Goal: Transaction & Acquisition: Purchase product/service

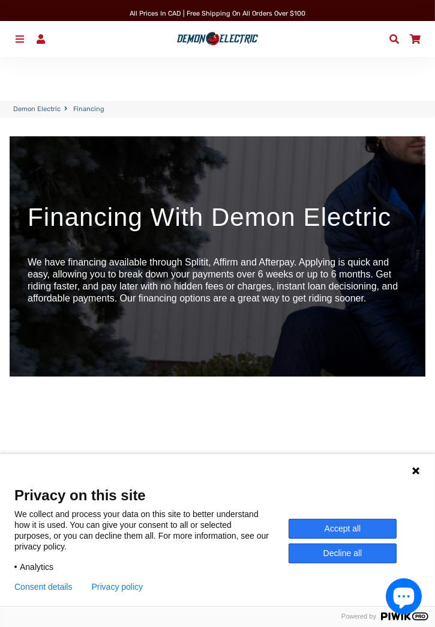
click at [403, 475] on div "Language 1 Language 2 Language 3" at bounding box center [217, 469] width 435 height 30
click at [418, 468] on icon at bounding box center [415, 470] width 7 height 7
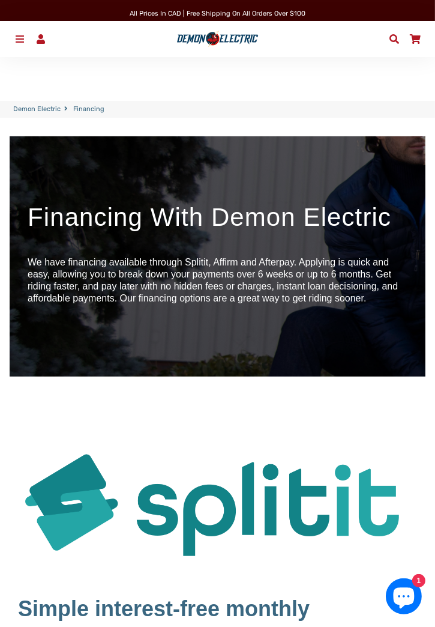
click at [15, 30] on link "Menu" at bounding box center [20, 39] width 21 height 19
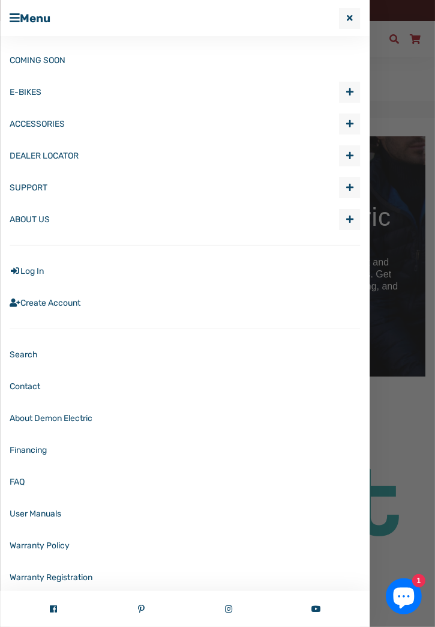
click at [346, 89] on span "button" at bounding box center [349, 92] width 7 height 8
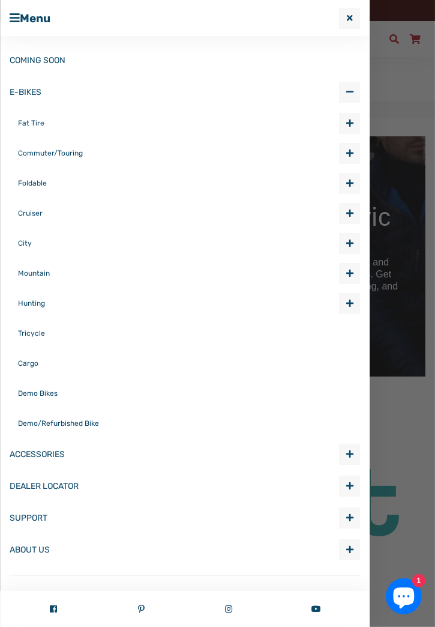
click at [343, 149] on span "Expand submenu E-BIKES" at bounding box center [350, 153] width 20 height 20
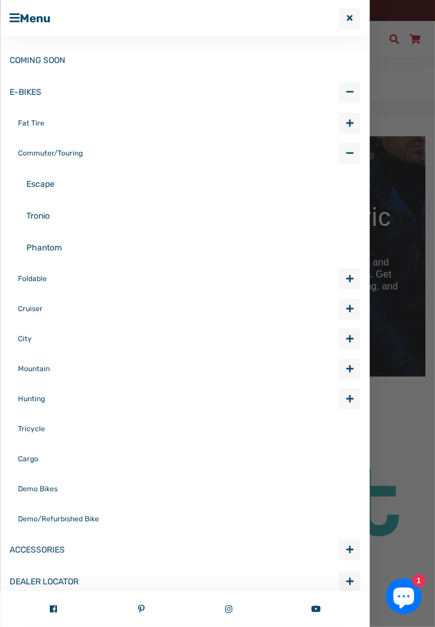
click at [46, 152] on link "Commuter/Touring" at bounding box center [178, 153] width 321 height 30
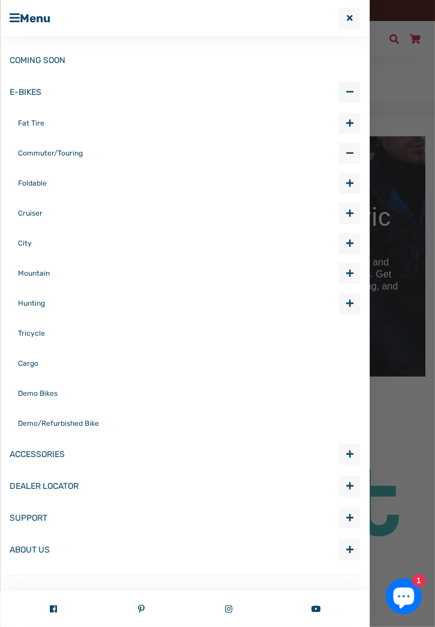
click at [68, 151] on link "Commuter/Touring" at bounding box center [178, 153] width 321 height 30
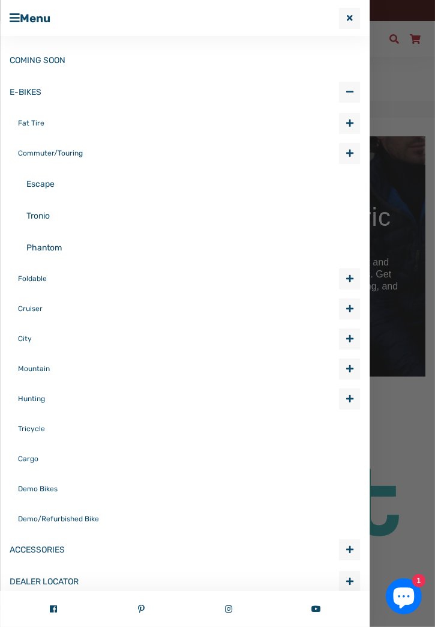
click at [39, 279] on link "Foldable" at bounding box center [178, 278] width 321 height 30
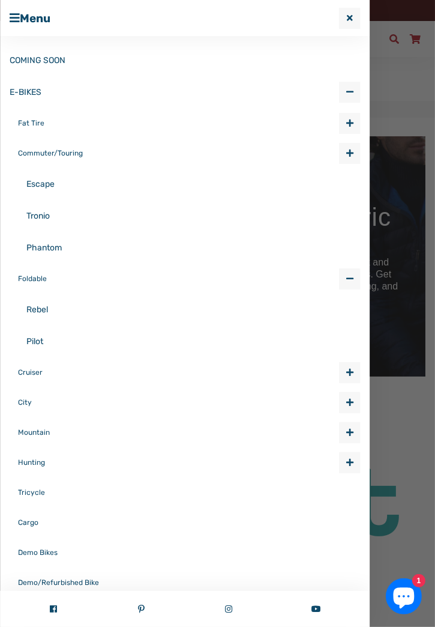
click at [49, 315] on link "Rebel" at bounding box center [193, 309] width 334 height 32
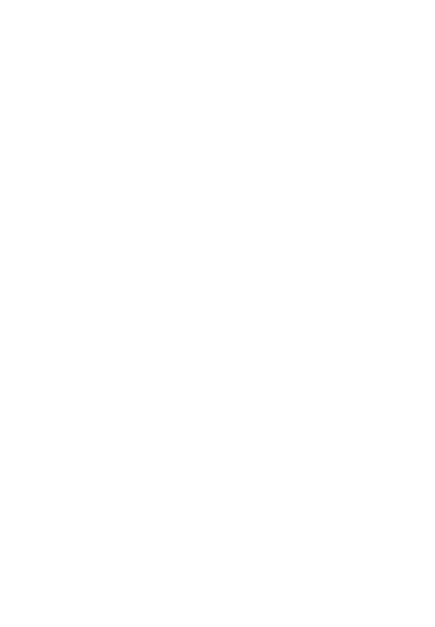
select select "******"
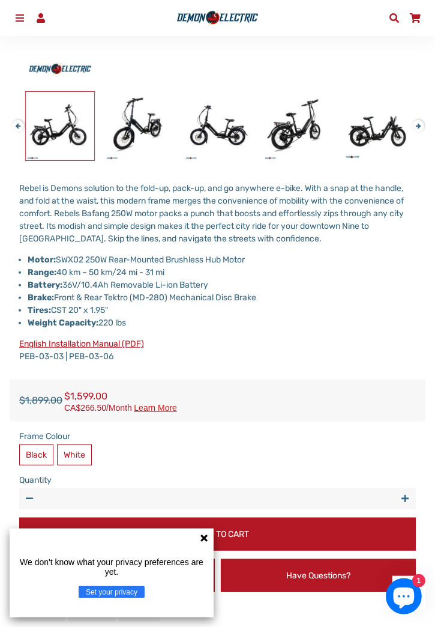
scroll to position [513, 0]
